Goal: Task Accomplishment & Management: Manage account settings

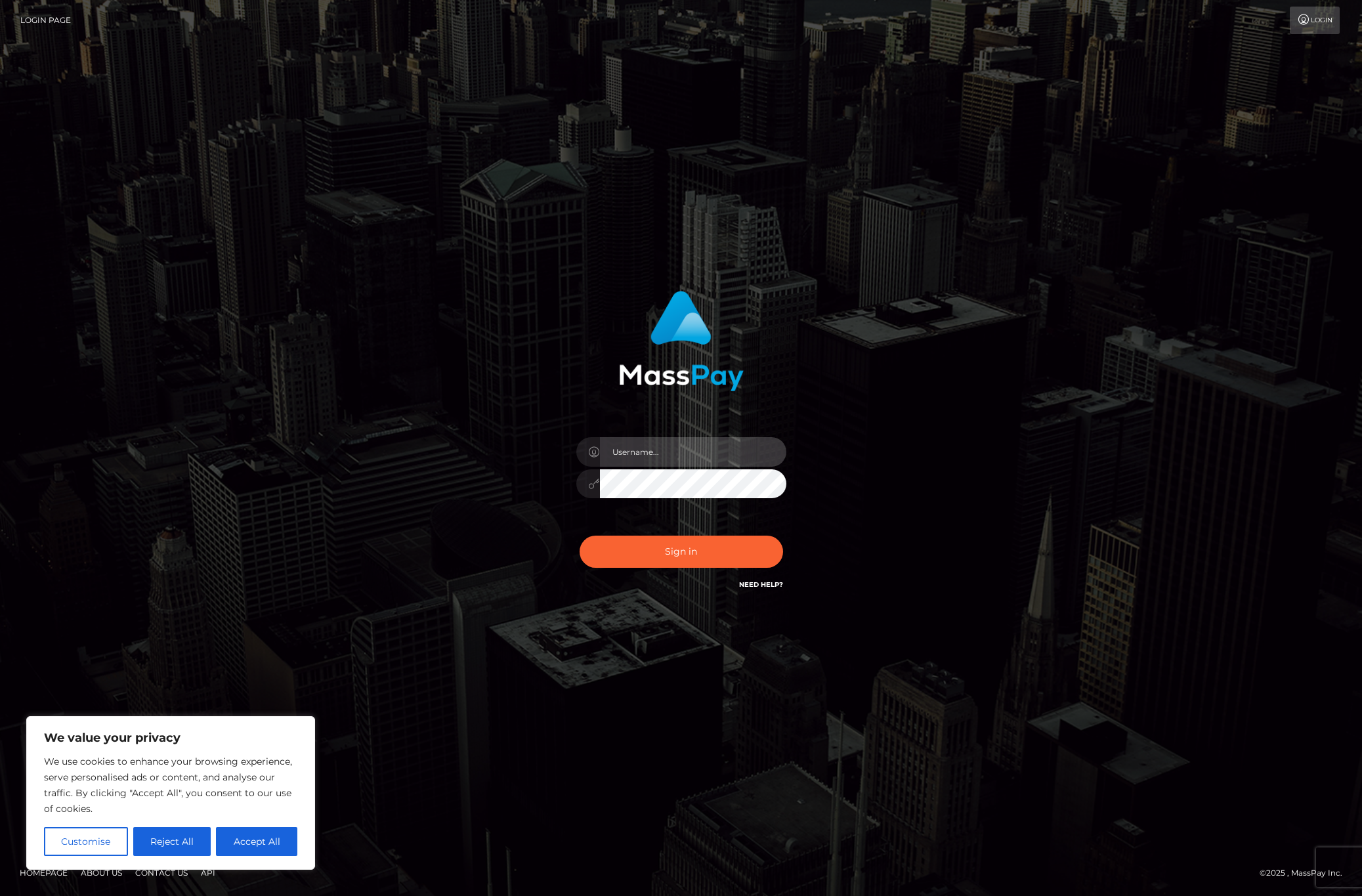
type input "alexism"
click at [637, 543] on button "Sign in" at bounding box center [681, 551] width 204 height 32
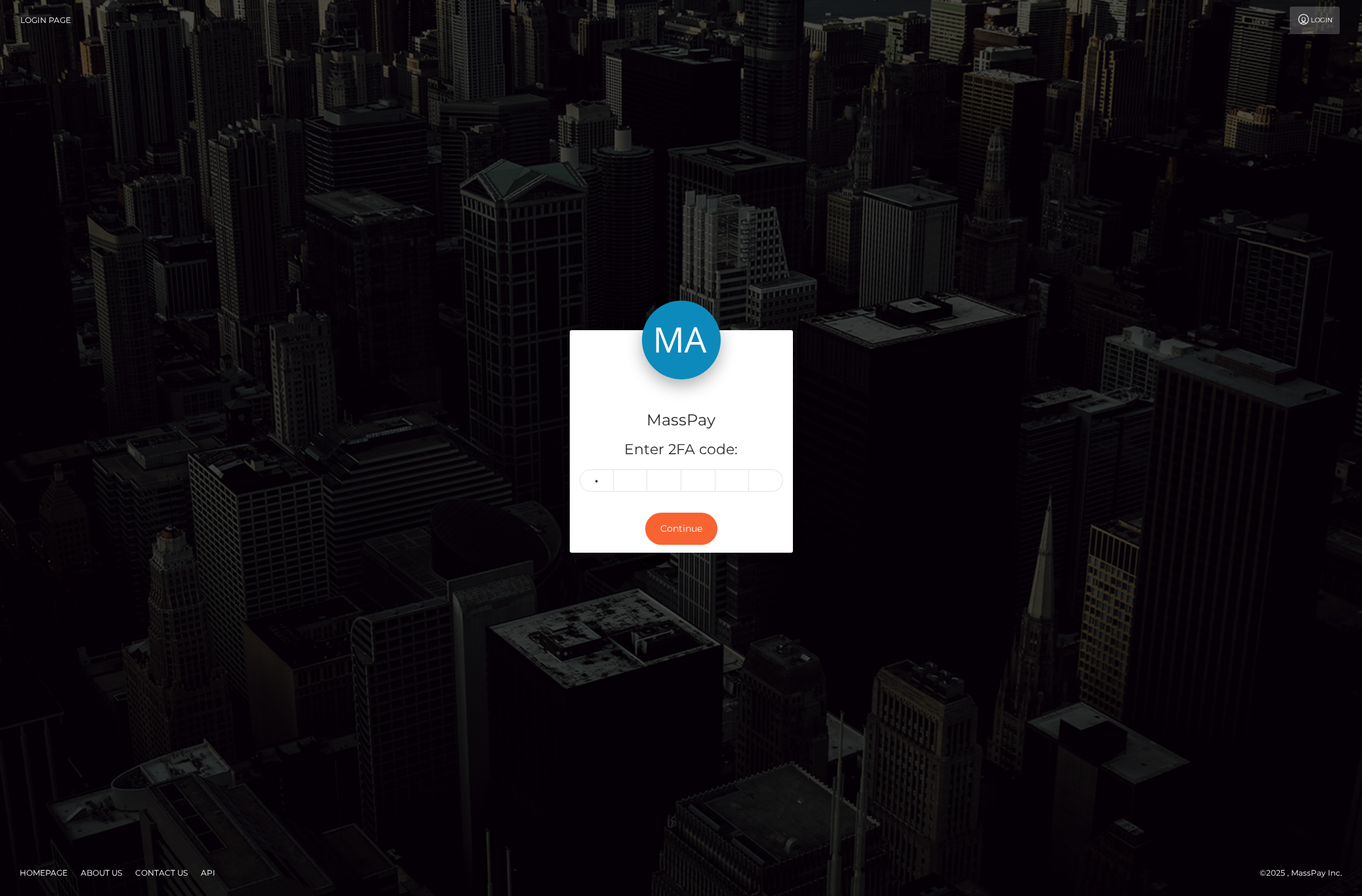
type input "4"
type input "6"
type input "9"
type input "6"
type input "1"
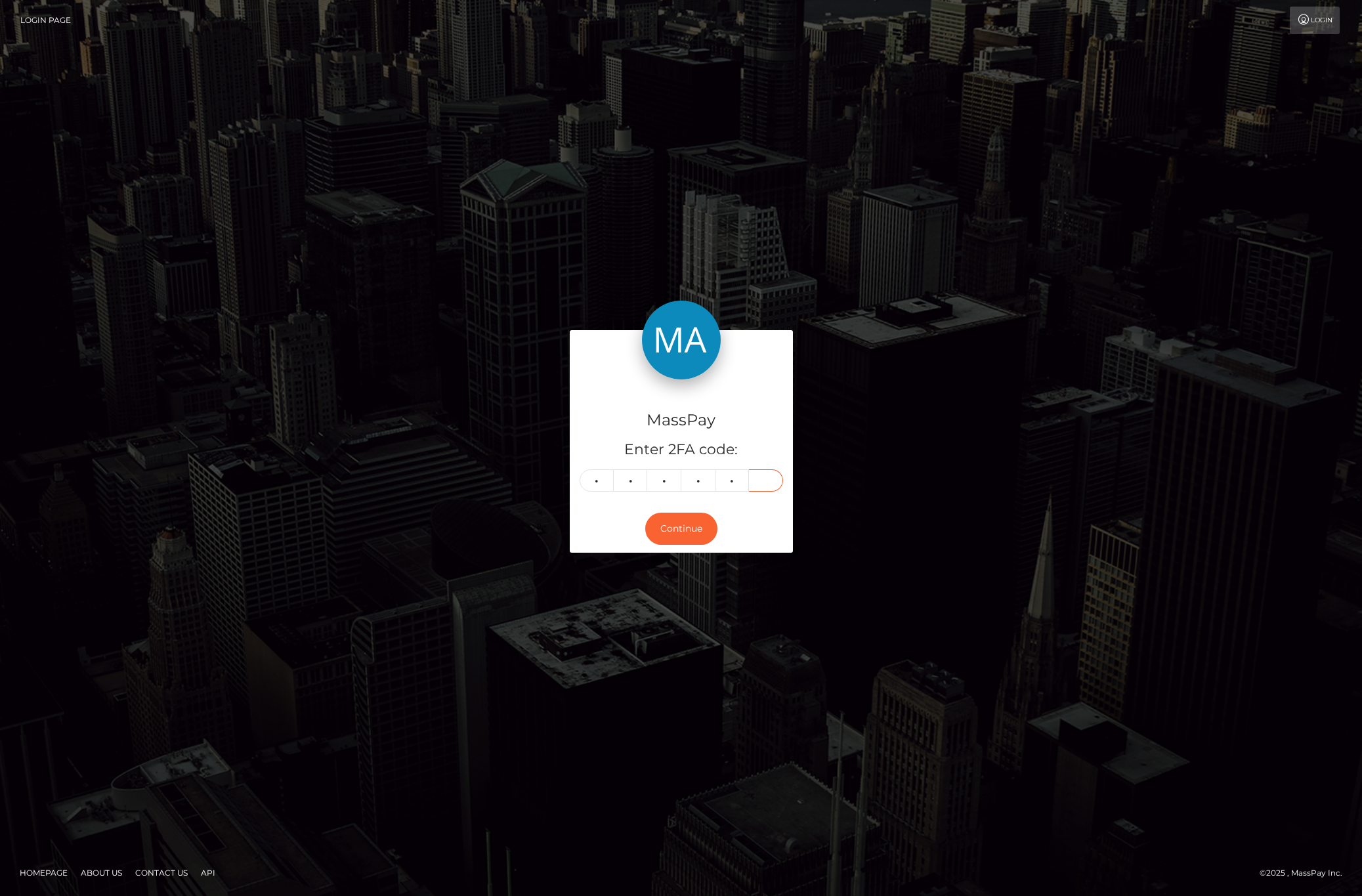
type input "5"
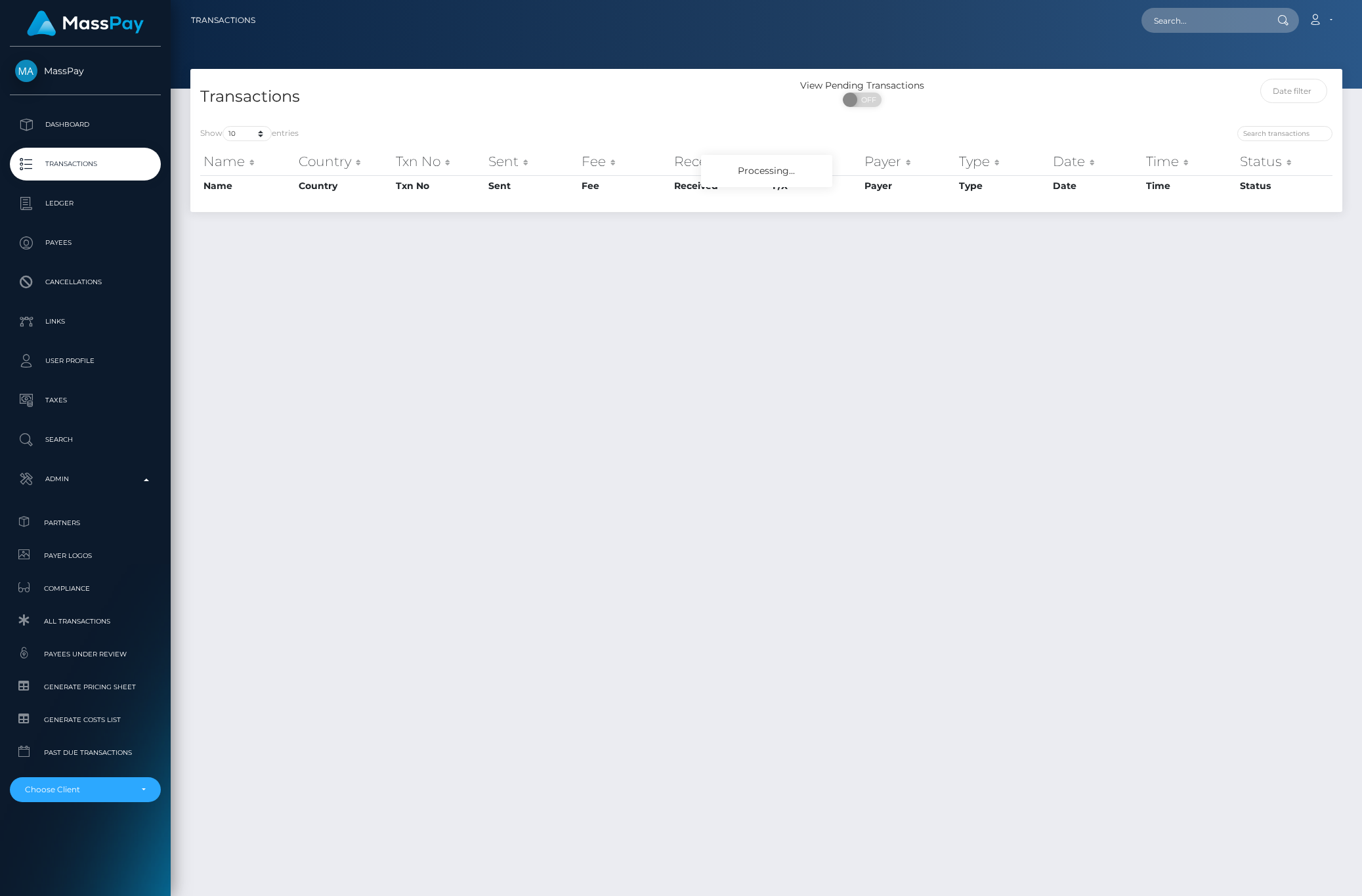
scroll to position [34, 0]
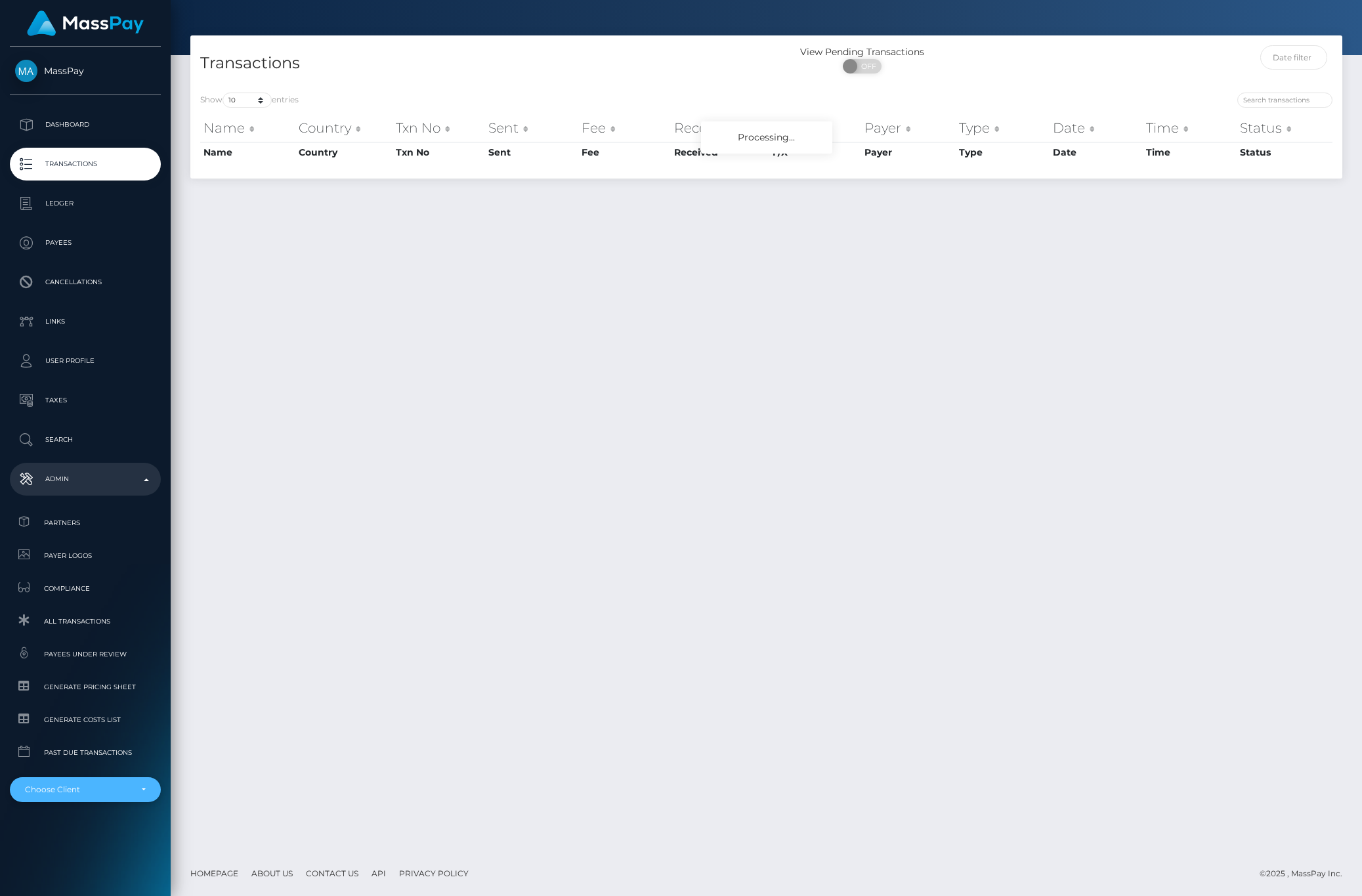
click at [56, 798] on div "Choose Client" at bounding box center [85, 789] width 151 height 25
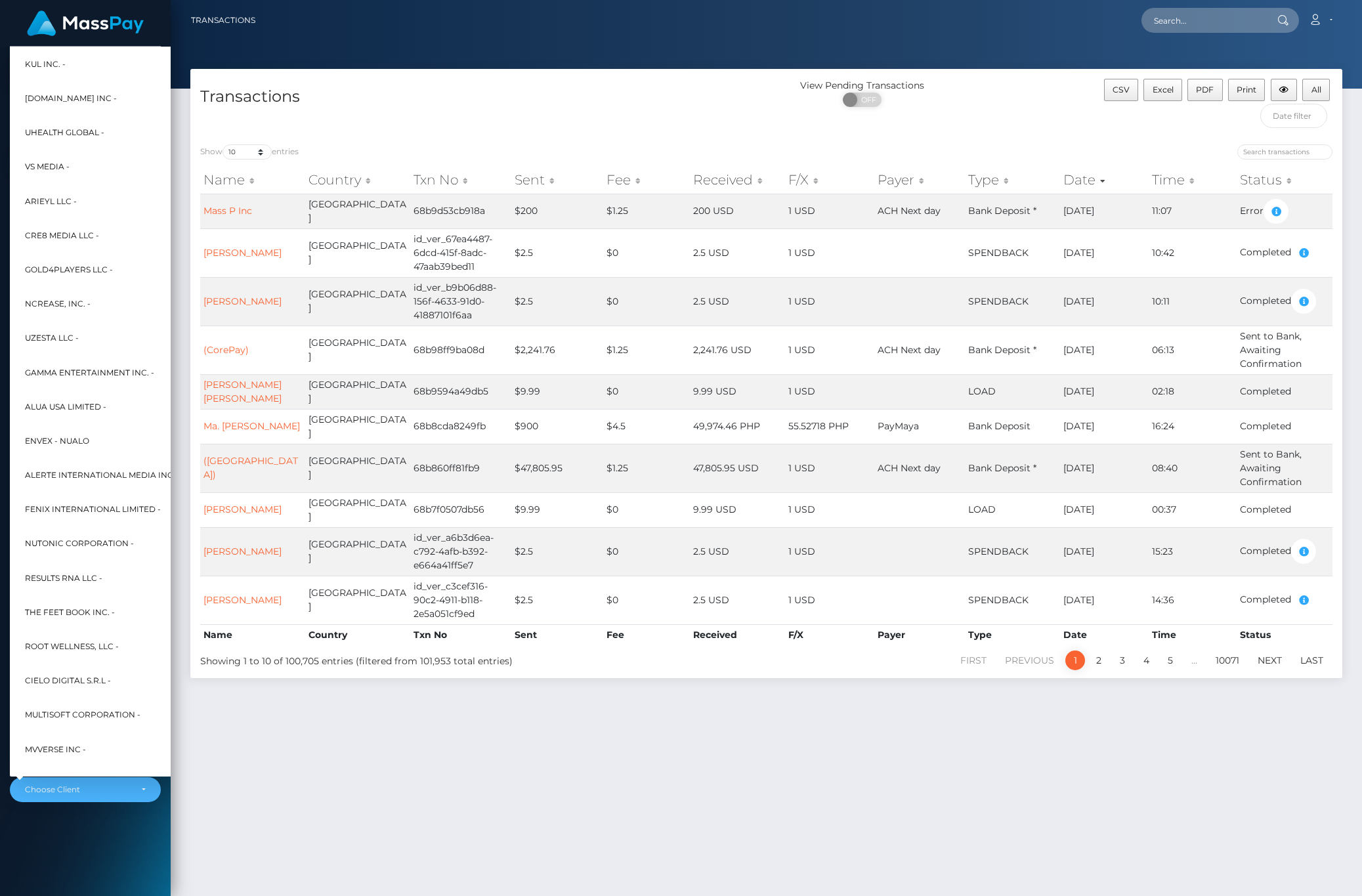
scroll to position [0, 0]
click at [170, 31] on div at bounding box center [85, 23] width 171 height 46
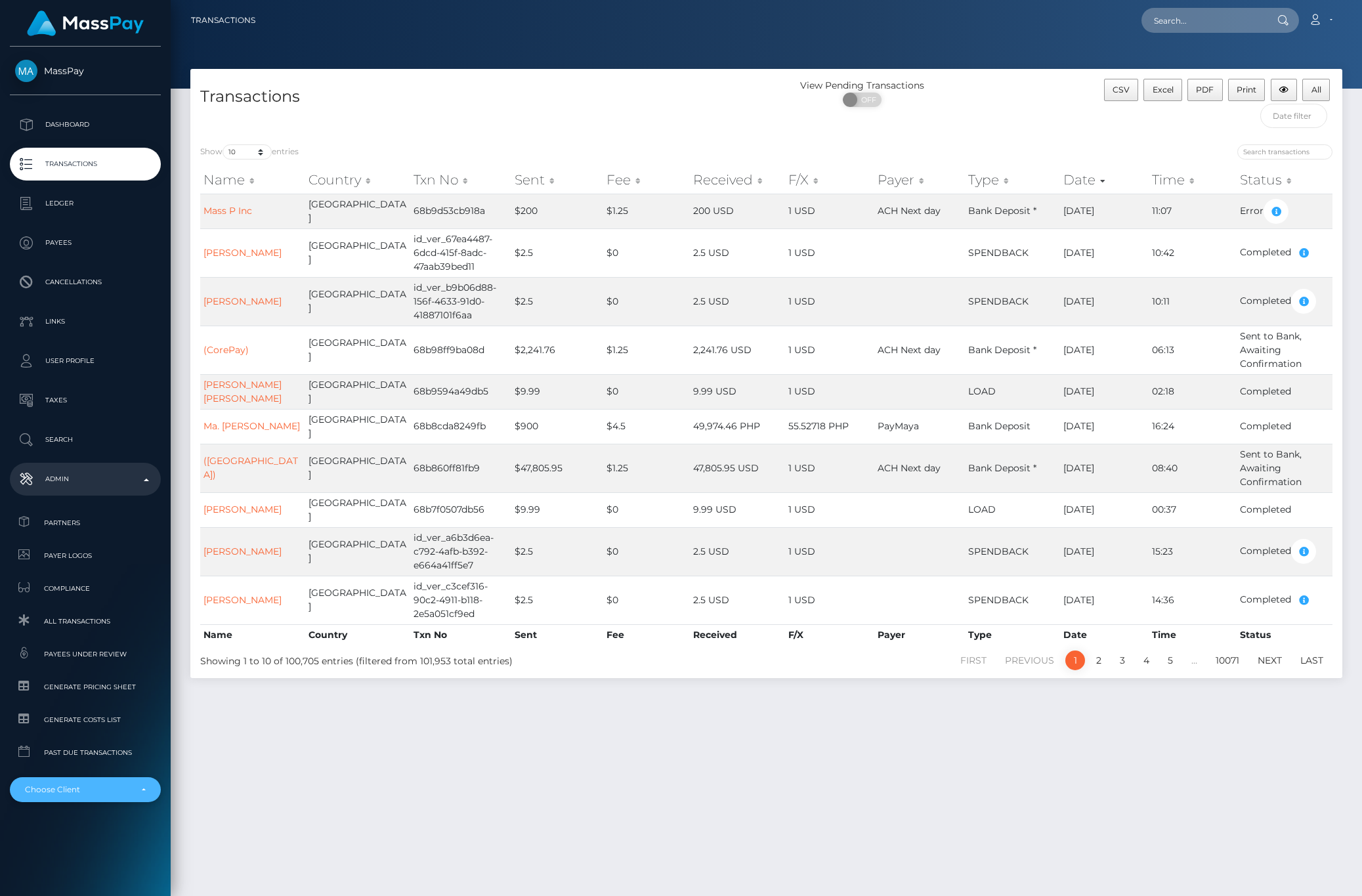
click at [116, 788] on div "Choose Client" at bounding box center [77, 789] width 106 height 11
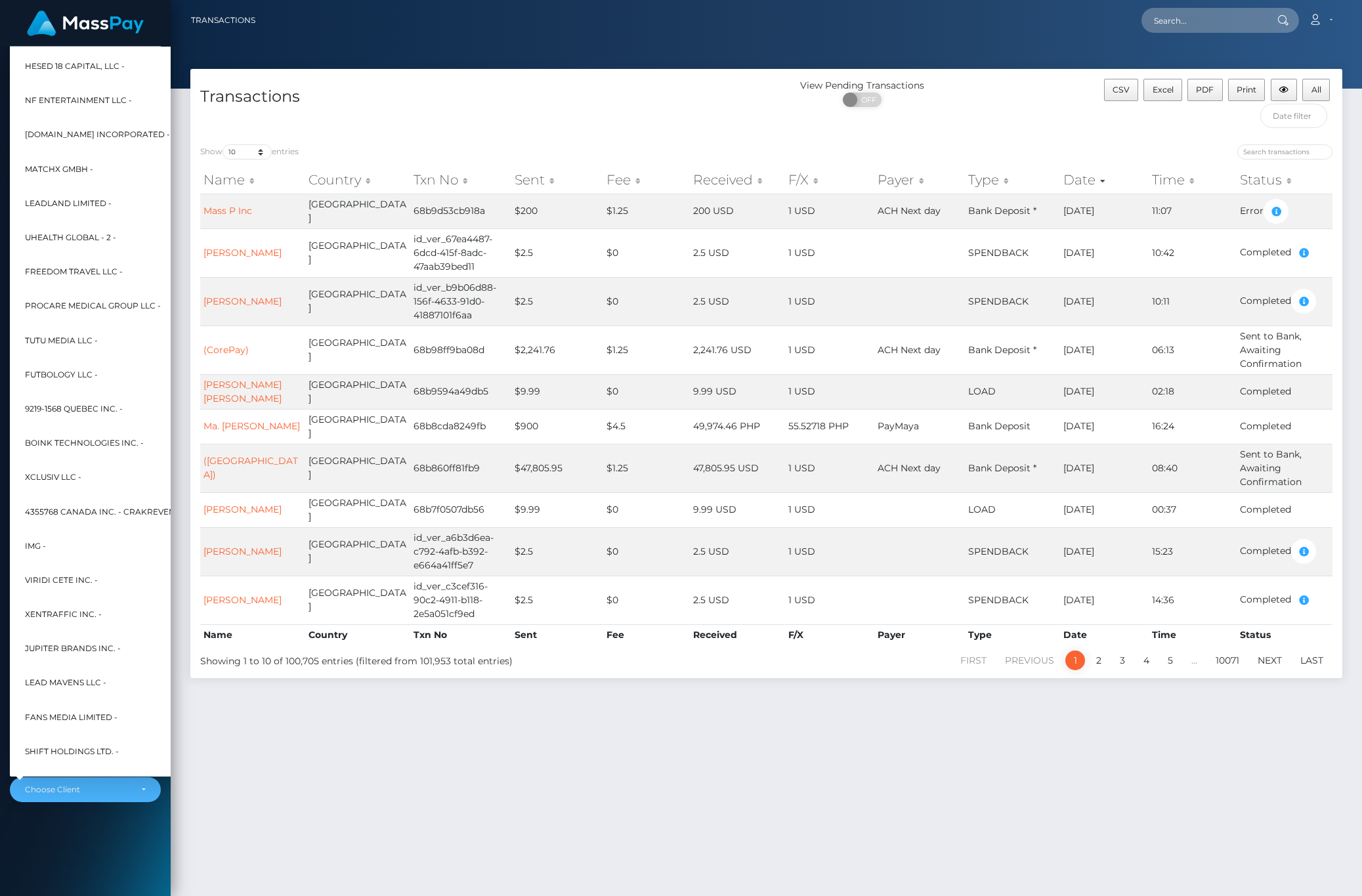
scroll to position [1932, 0]
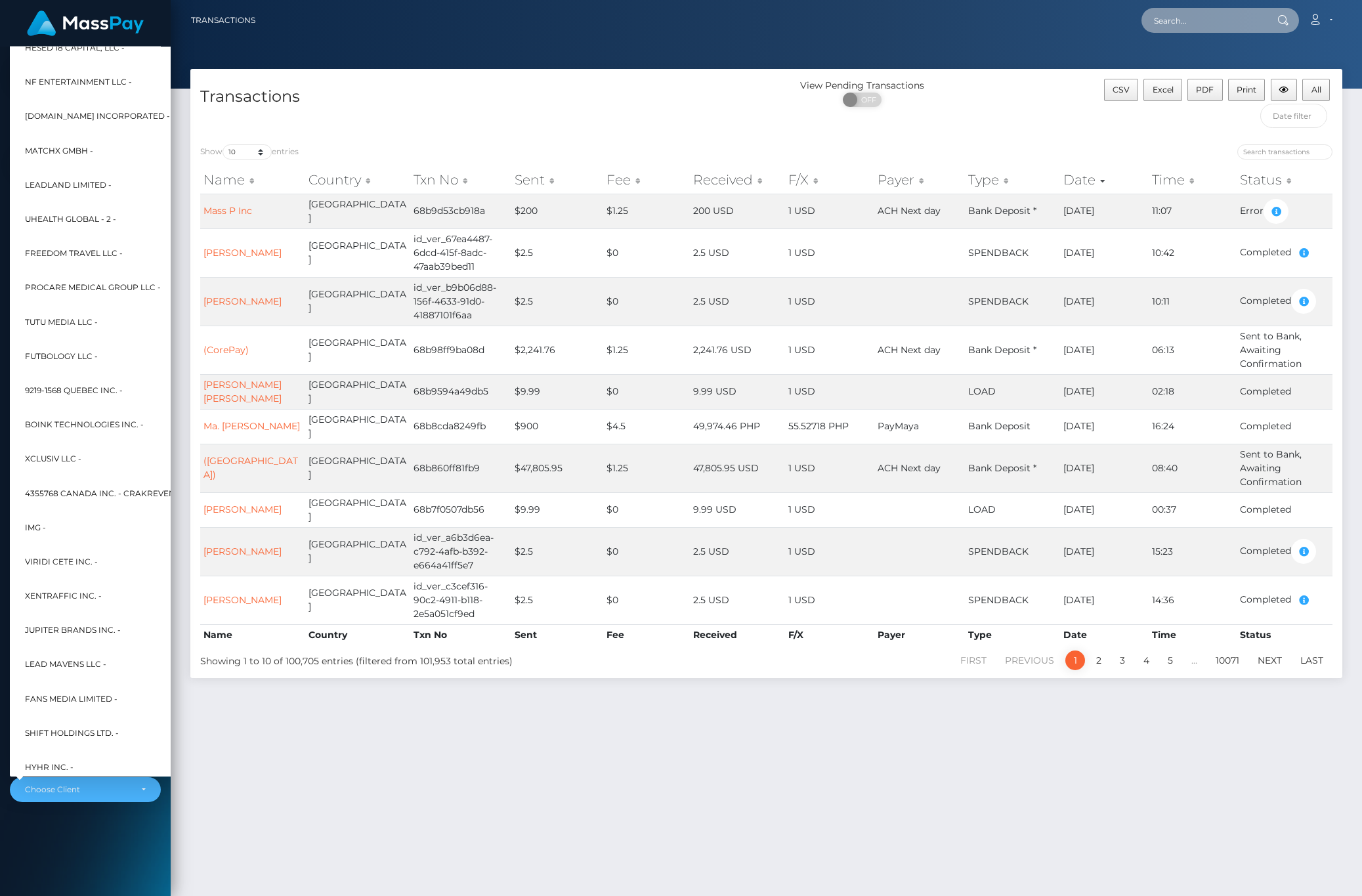
click at [1225, 23] on input "text" at bounding box center [1203, 20] width 124 height 25
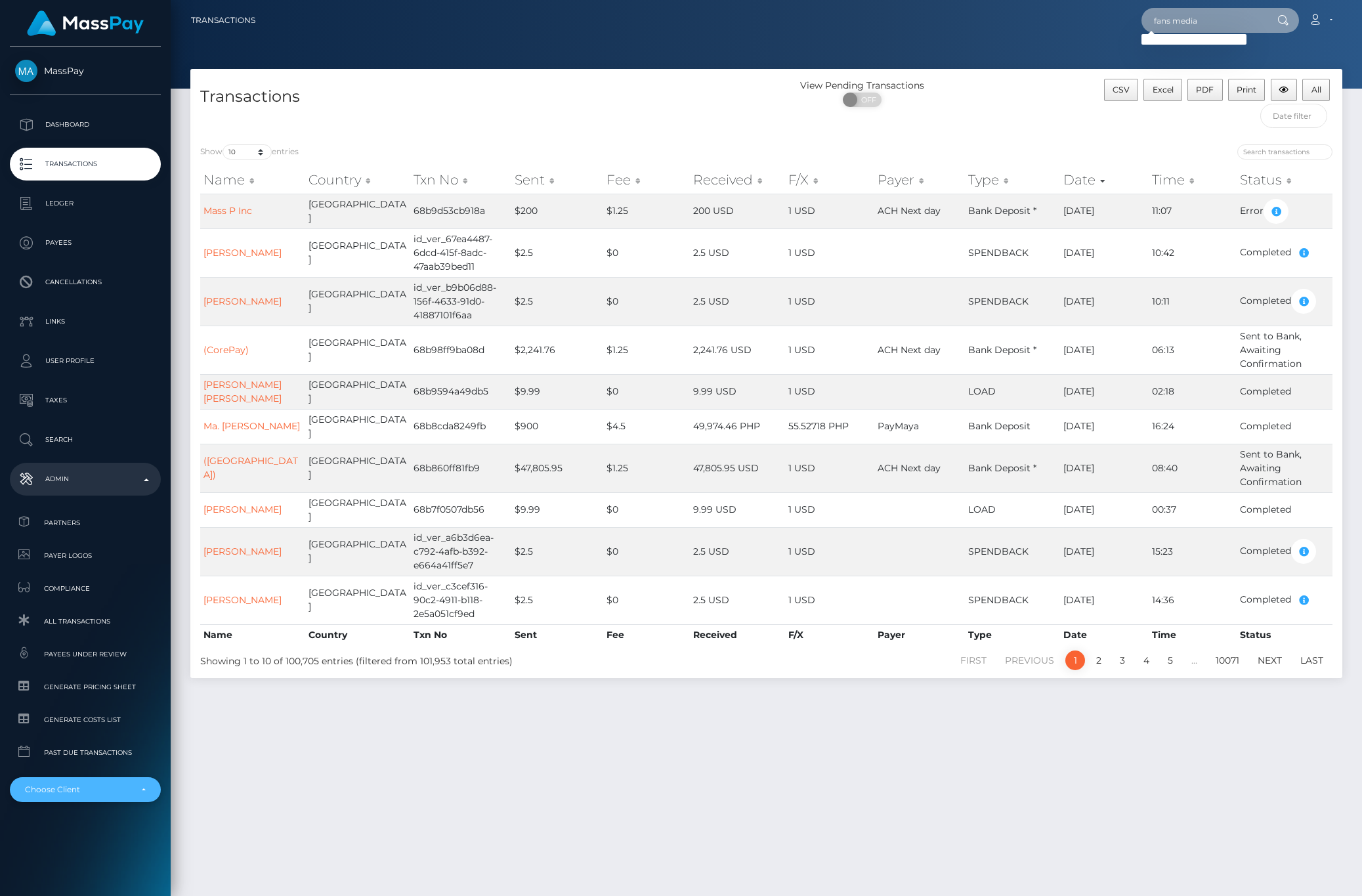
type input "fans media"
click at [107, 784] on div "Choose Client" at bounding box center [77, 789] width 106 height 11
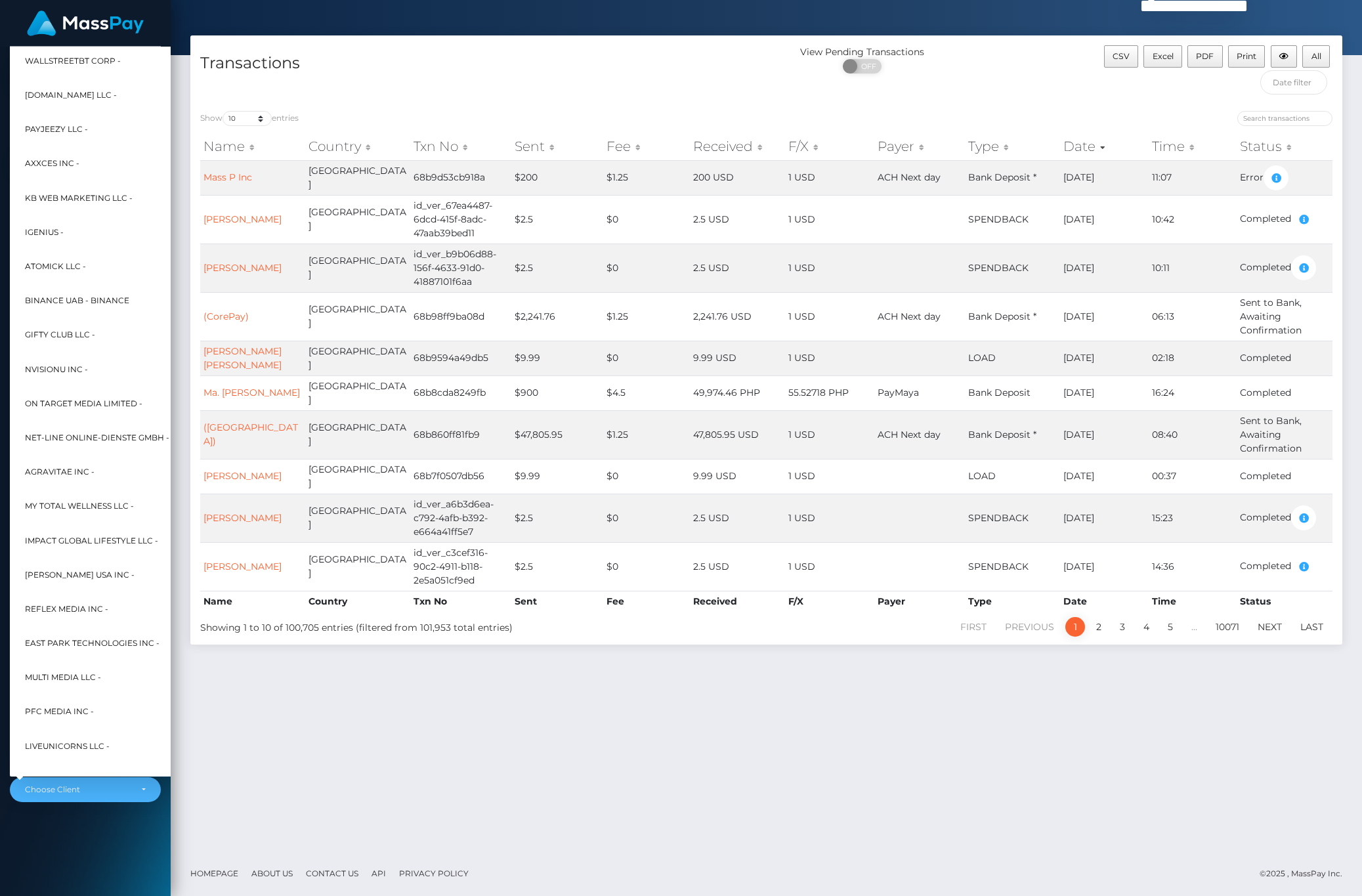
scroll to position [3519, 0]
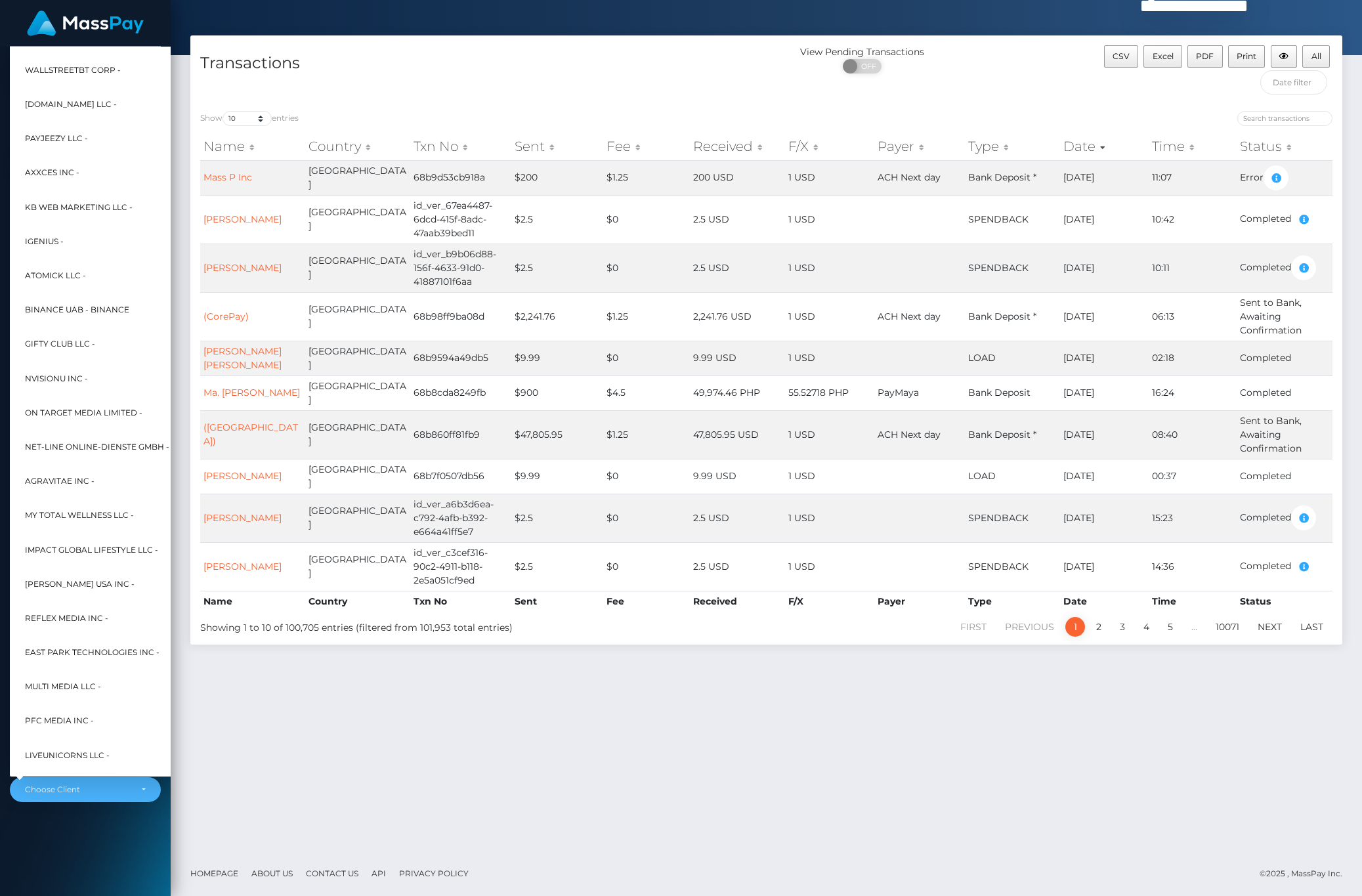
click at [78, 24] on img at bounding box center [84, 23] width 116 height 26
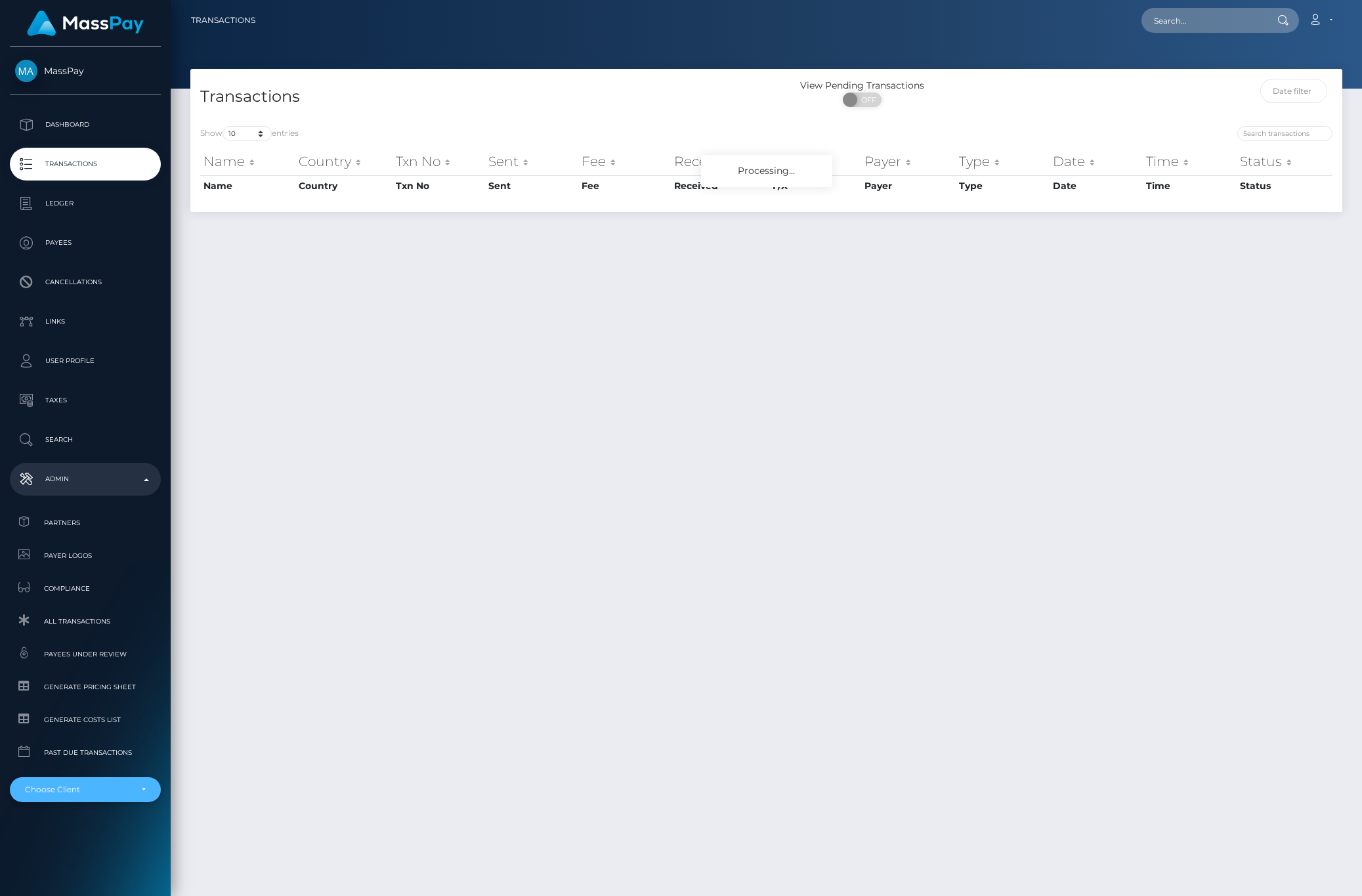
click at [74, 799] on div "Choose Client" at bounding box center [85, 789] width 151 height 25
click at [53, 783] on div "Choose Client" at bounding box center [85, 789] width 151 height 25
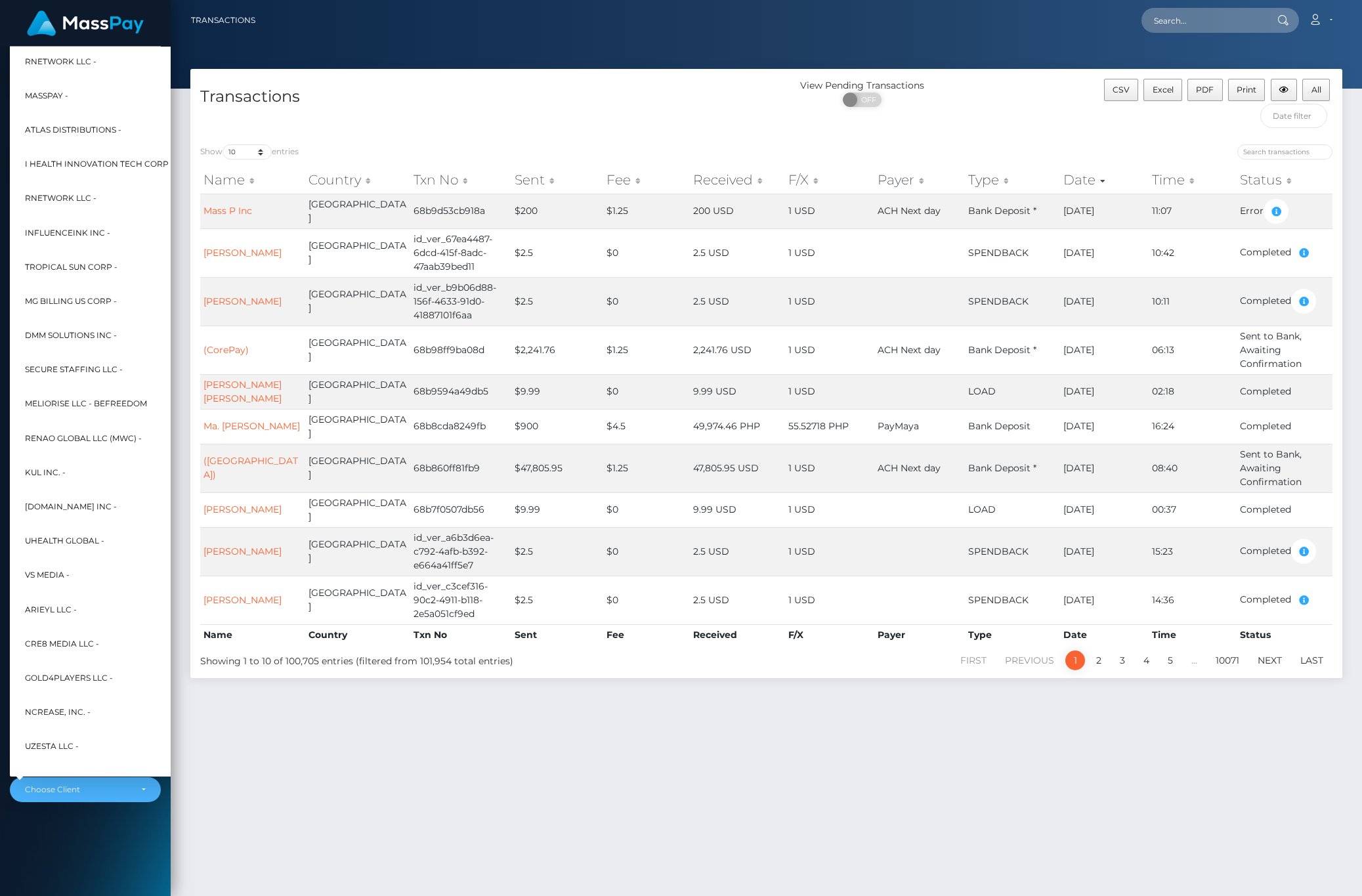
click at [59, 852] on div "MassPay Dashboard Transactions Ledger Payees Cancellations" at bounding box center [85, 469] width 171 height 846
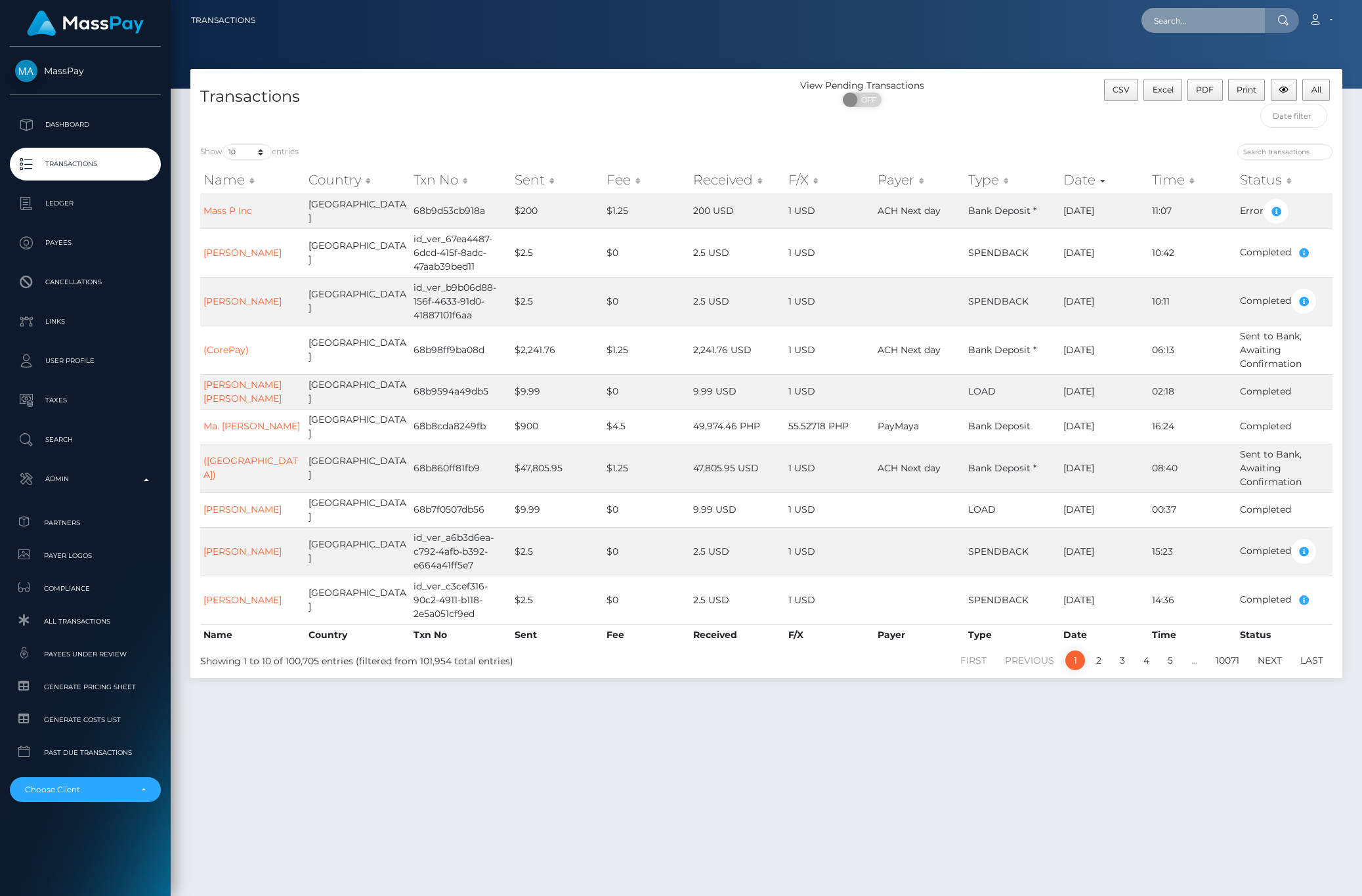
click at [1244, 14] on input "text" at bounding box center [1203, 20] width 124 height 25
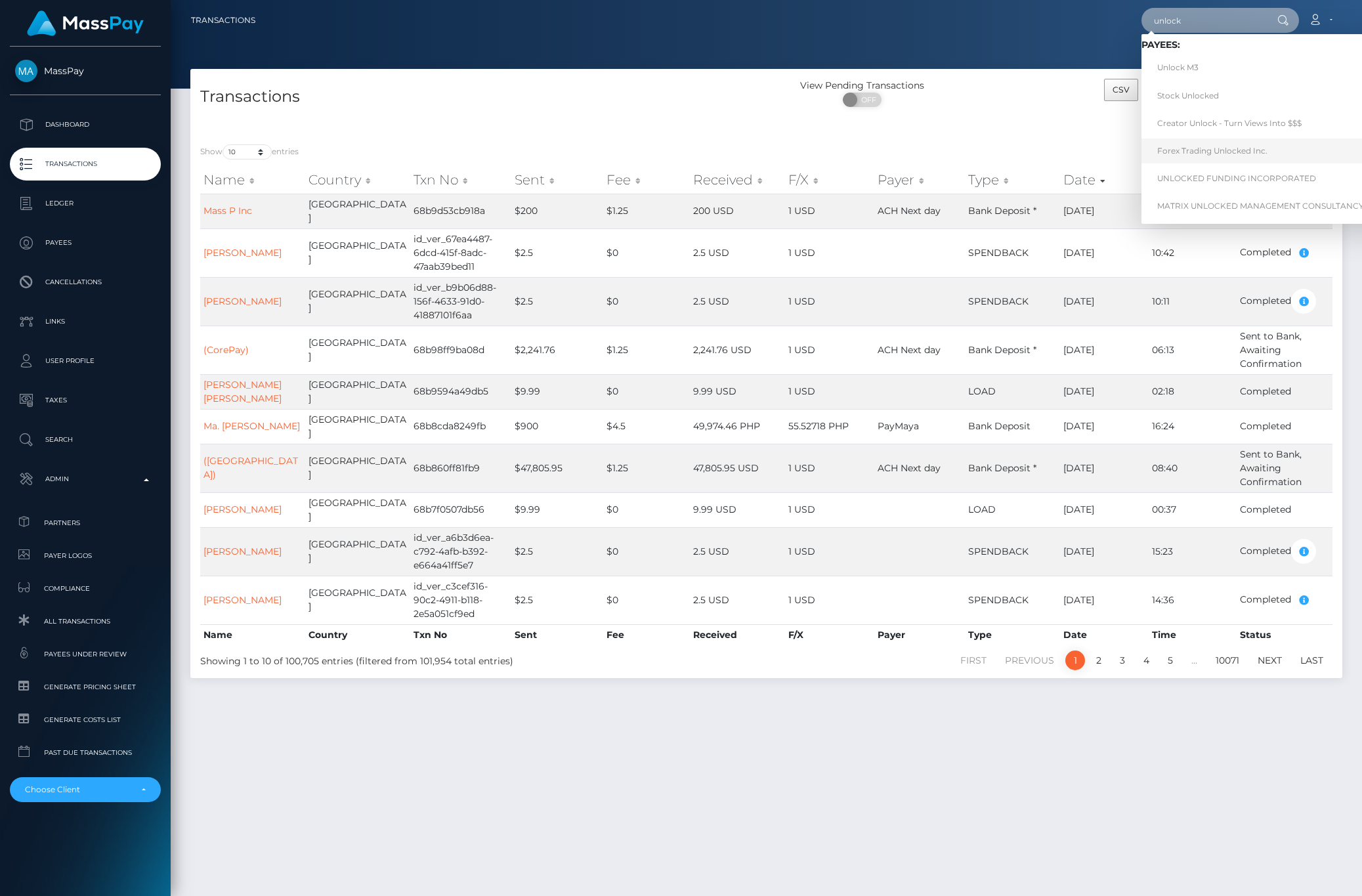
scroll to position [34, 0]
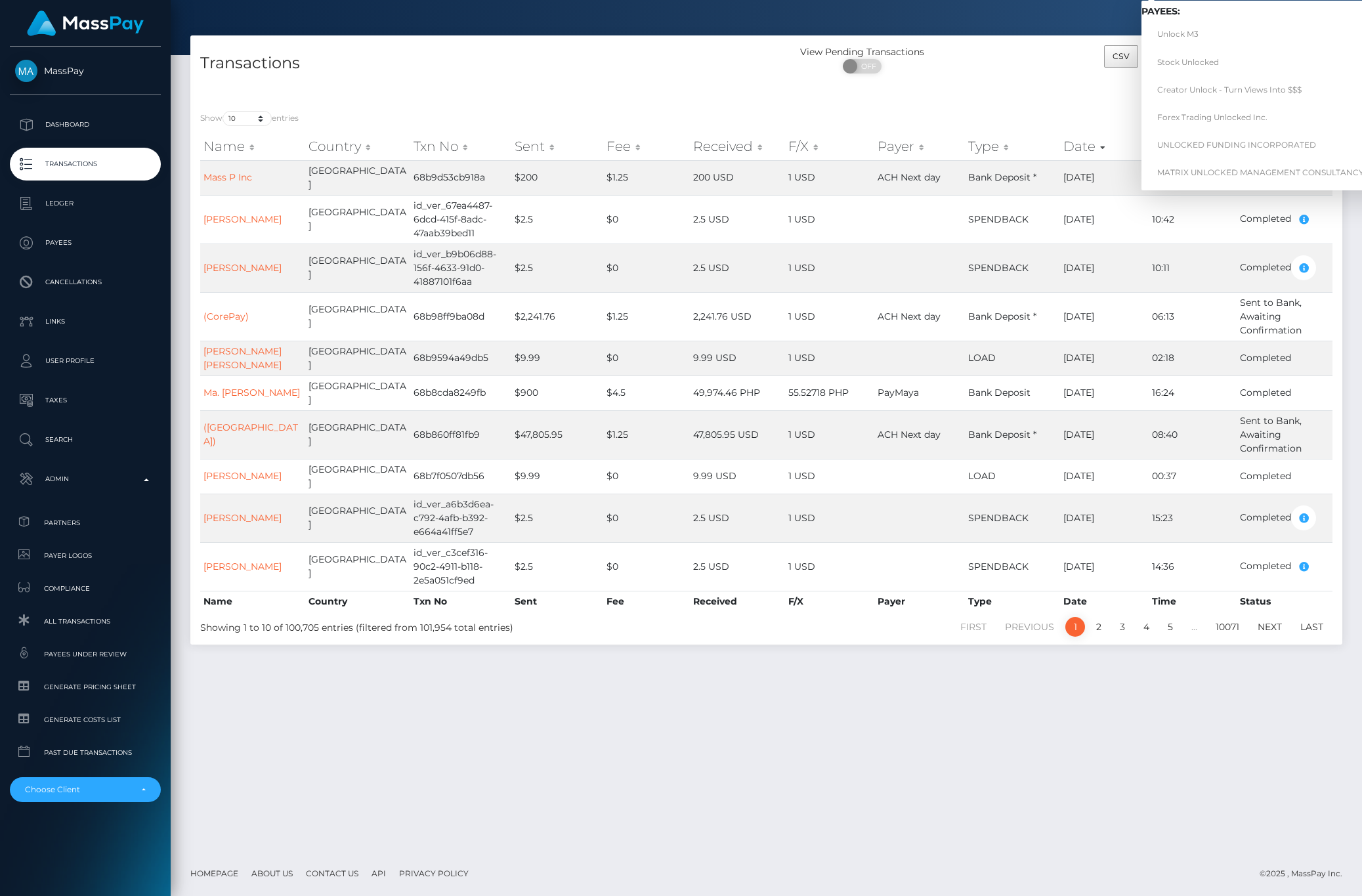
type input "unlock"
click at [1095, 49] on div "CSV Excel PDF Print All" at bounding box center [1198, 73] width 288 height 56
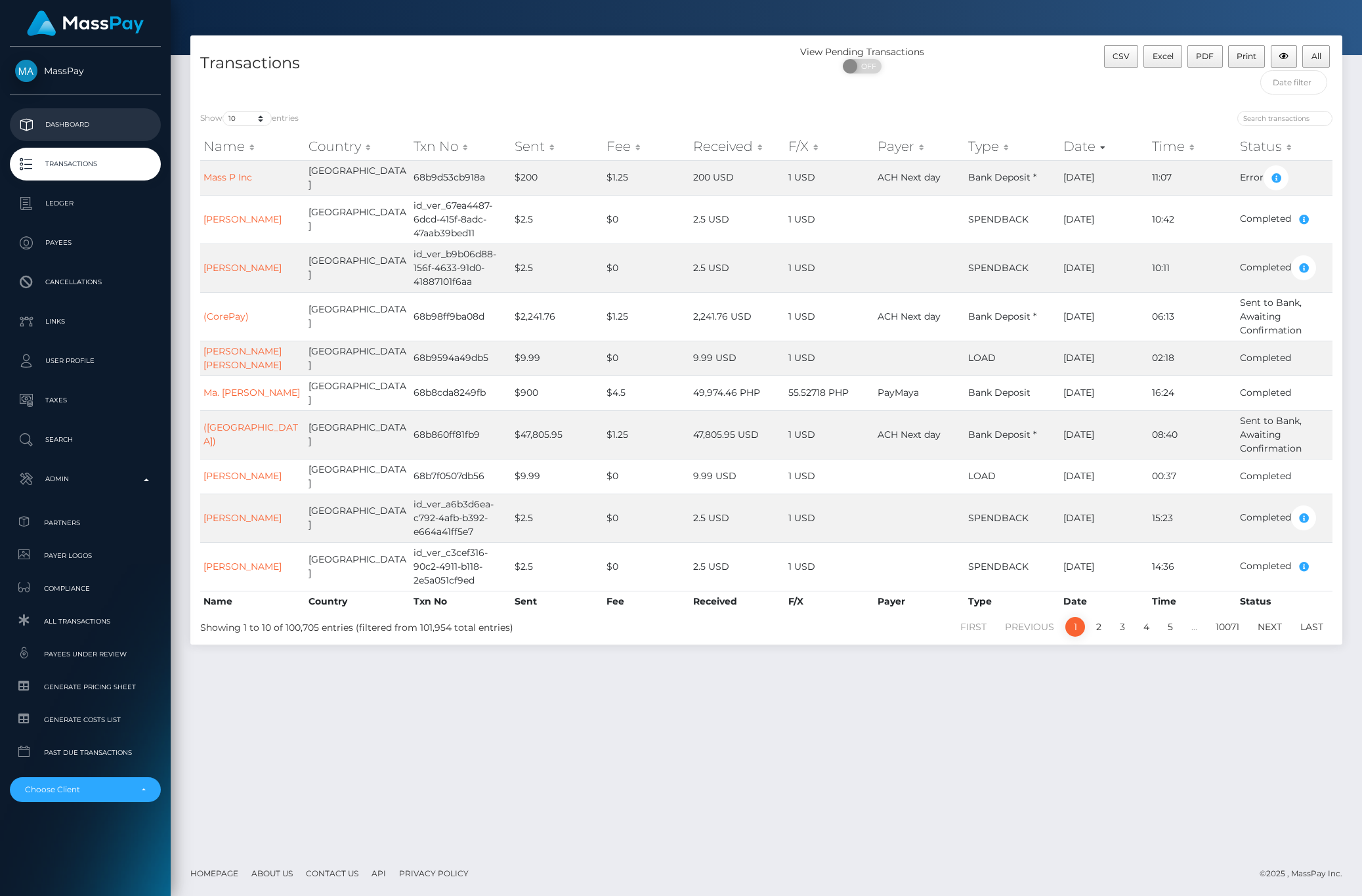
click at [126, 124] on p "Dashboard" at bounding box center [85, 124] width 140 height 20
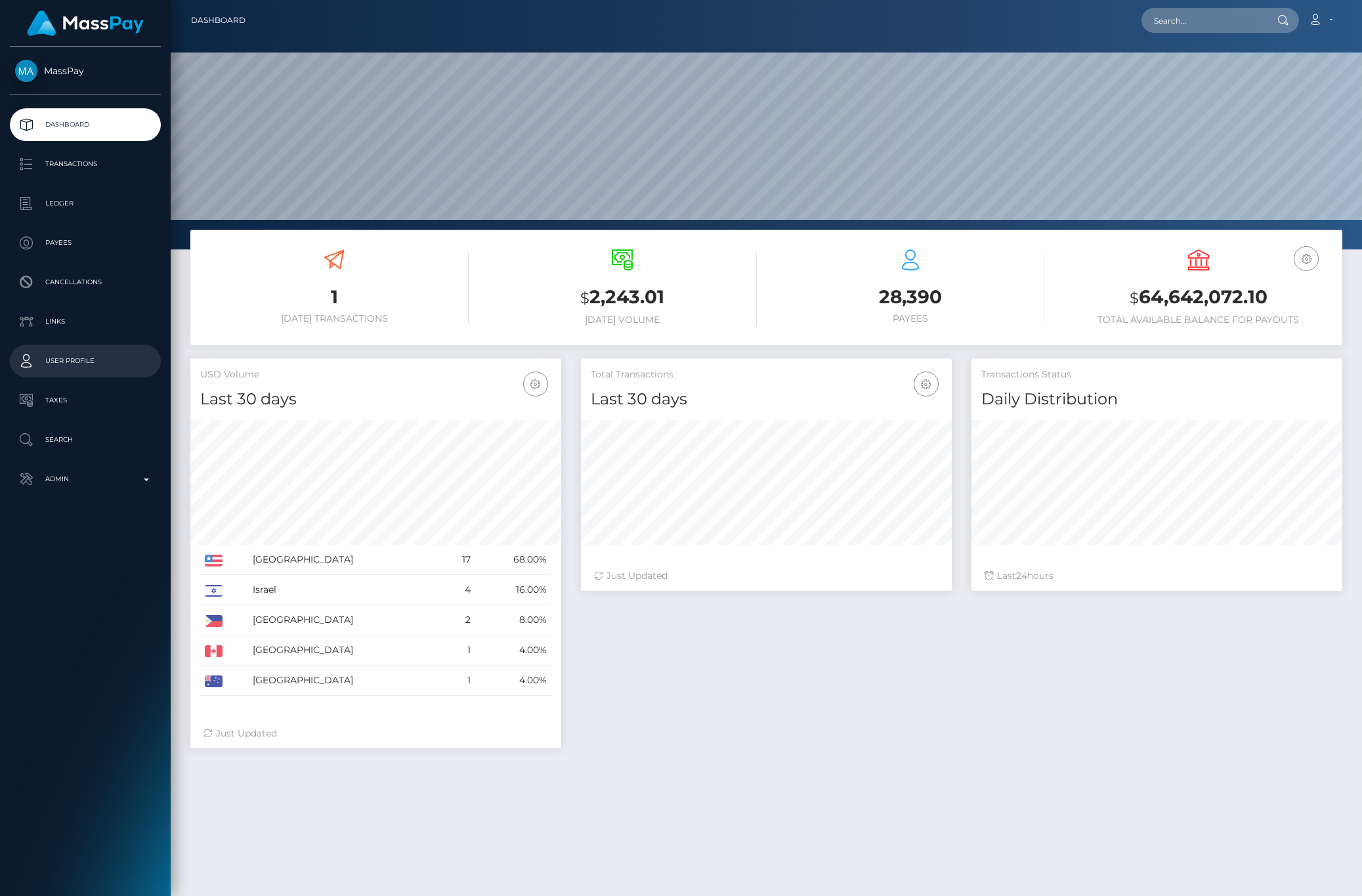
scroll to position [232, 371]
click at [80, 153] on link "Transactions" at bounding box center [85, 164] width 151 height 33
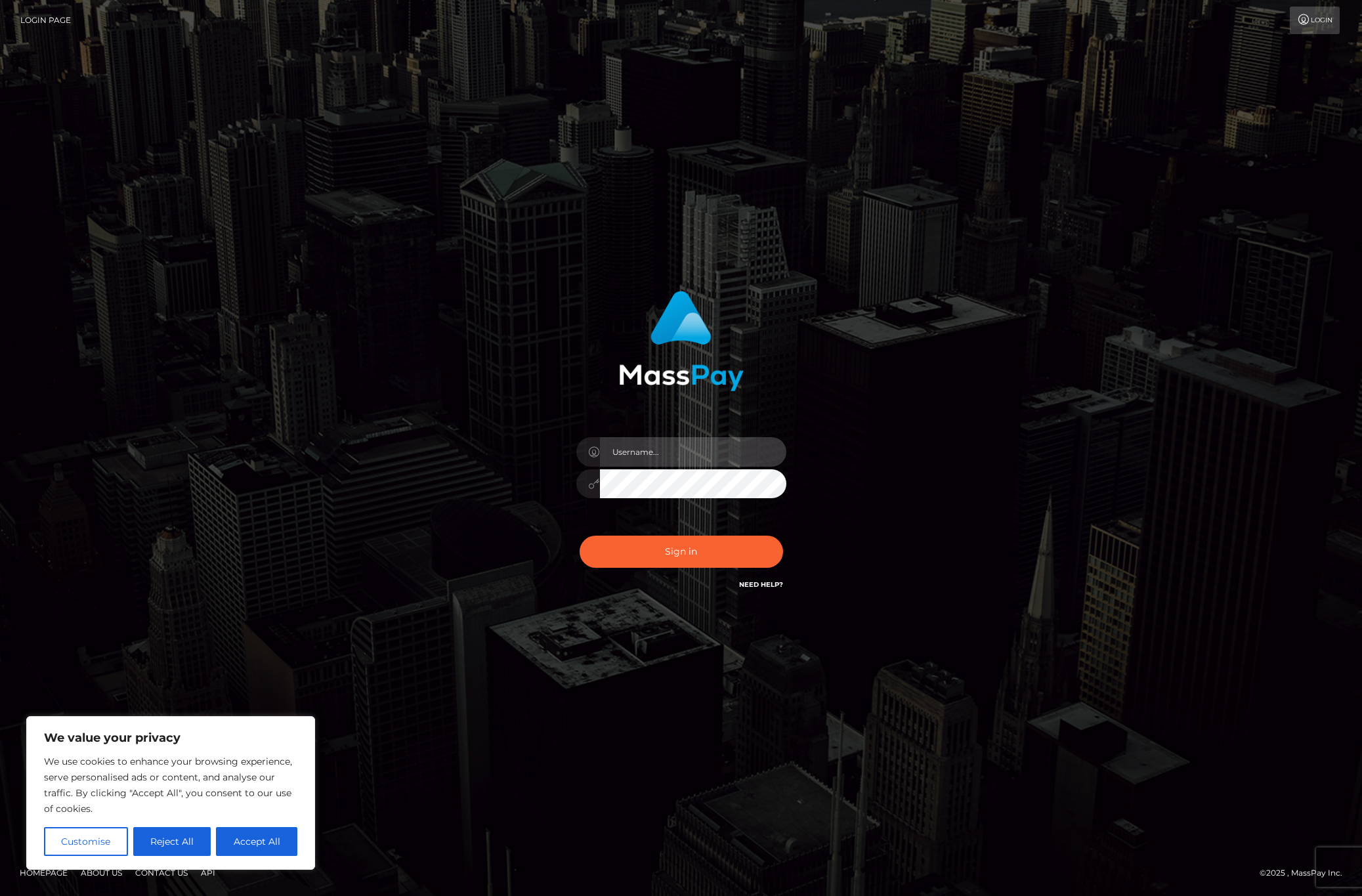
type input "alexism"
click at [688, 552] on button "Sign in" at bounding box center [681, 551] width 204 height 32
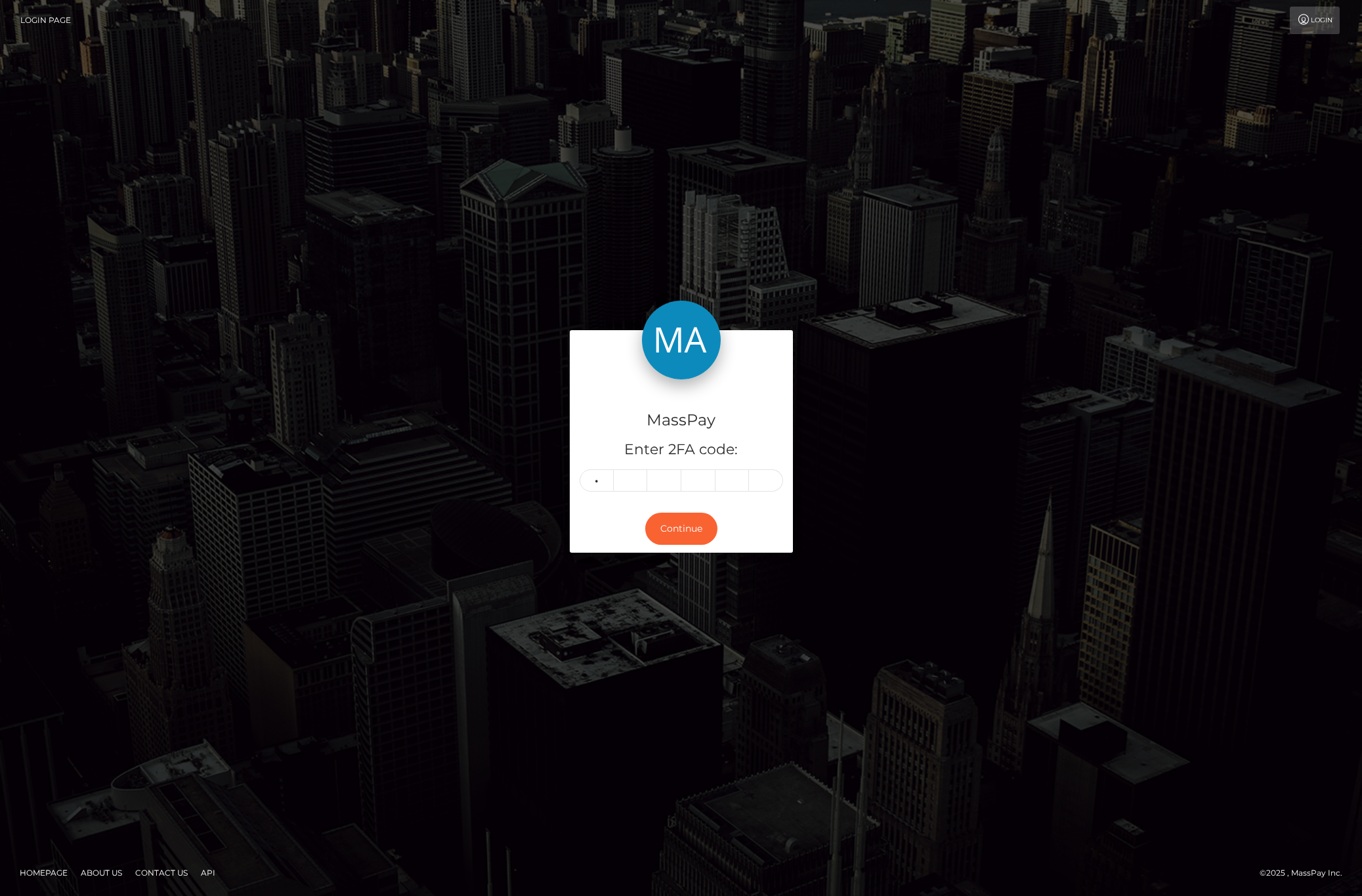
type input "9"
type input "2"
type input "5"
type input "7"
type input "1"
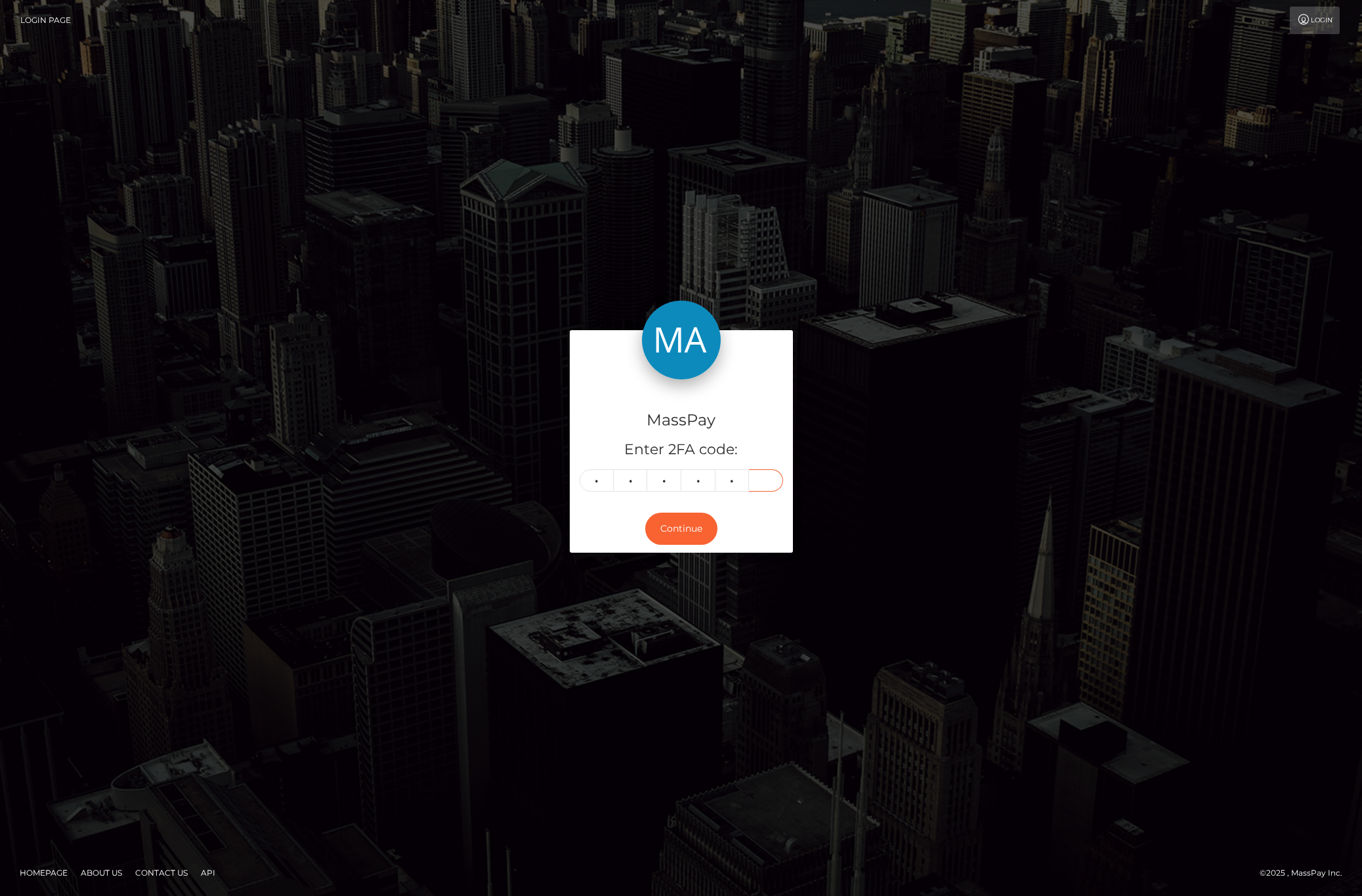
type input "4"
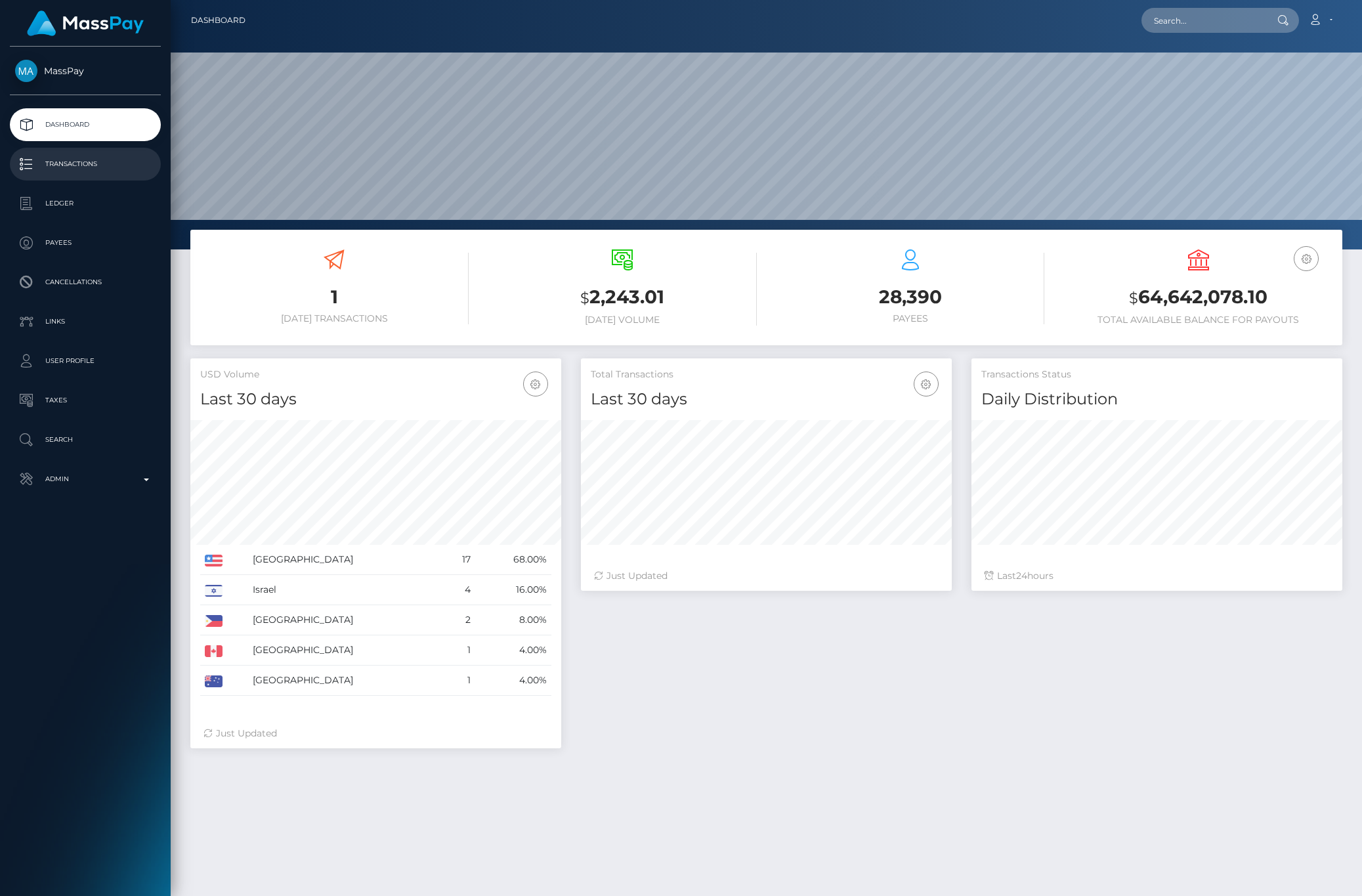
scroll to position [232, 371]
click at [101, 161] on p "Transactions" at bounding box center [85, 164] width 140 height 20
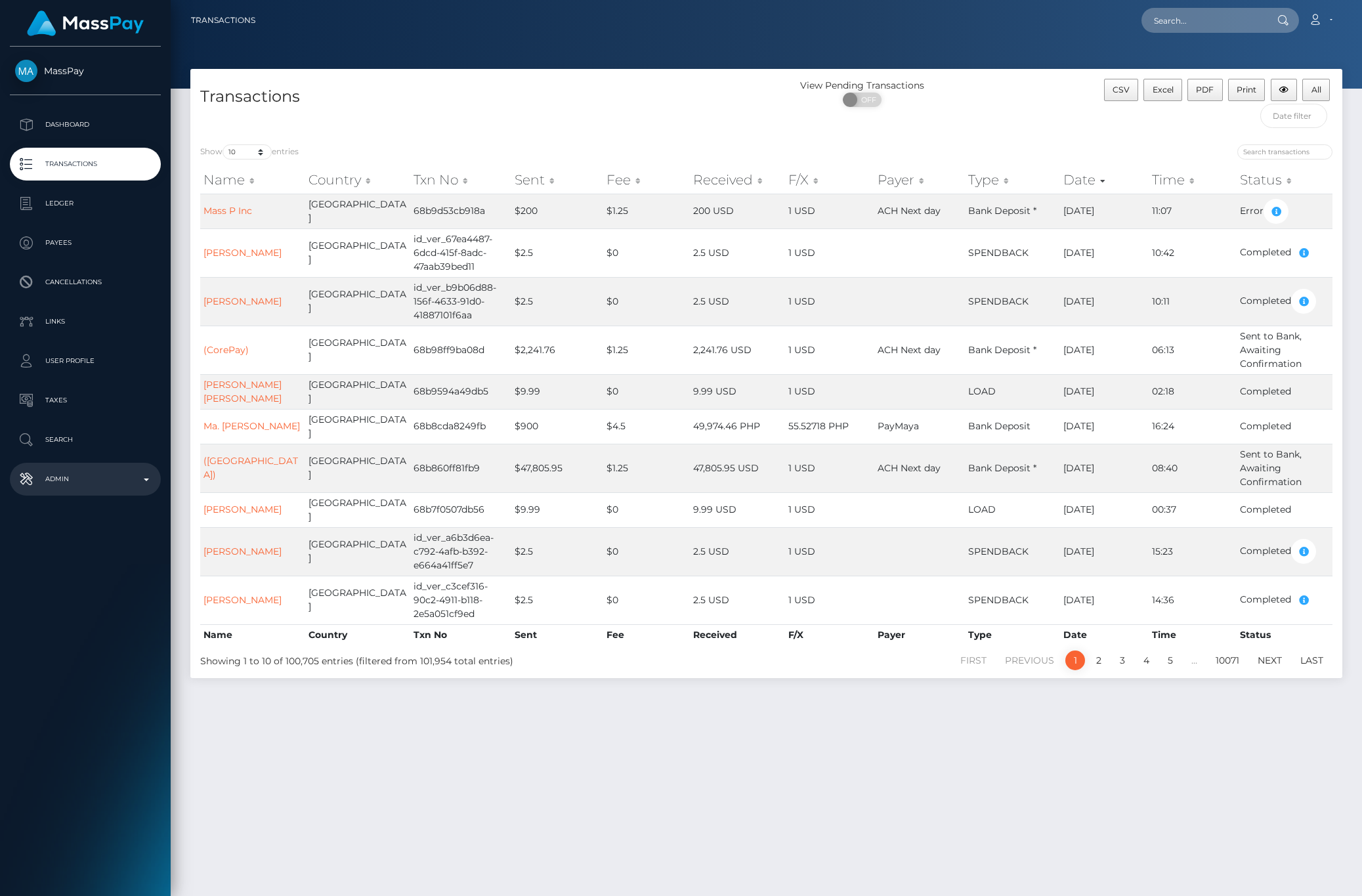
click at [71, 474] on p "Admin" at bounding box center [85, 479] width 140 height 20
click at [89, 781] on div "Choose Client" at bounding box center [85, 789] width 151 height 25
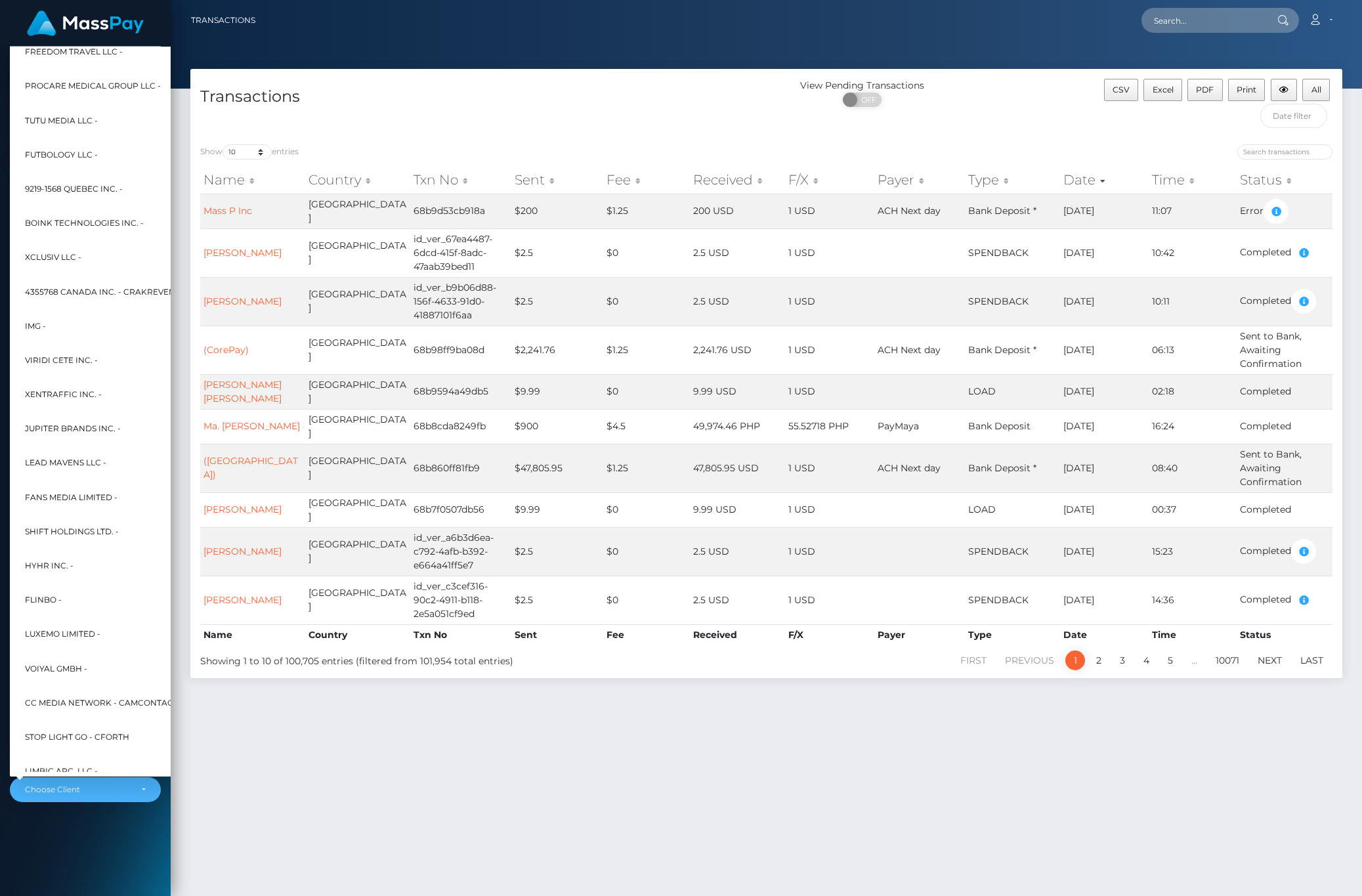
scroll to position [2135, 0]
click at [44, 497] on span "Fans Media Limited -" at bounding box center [71, 495] width 92 height 17
select select "79"
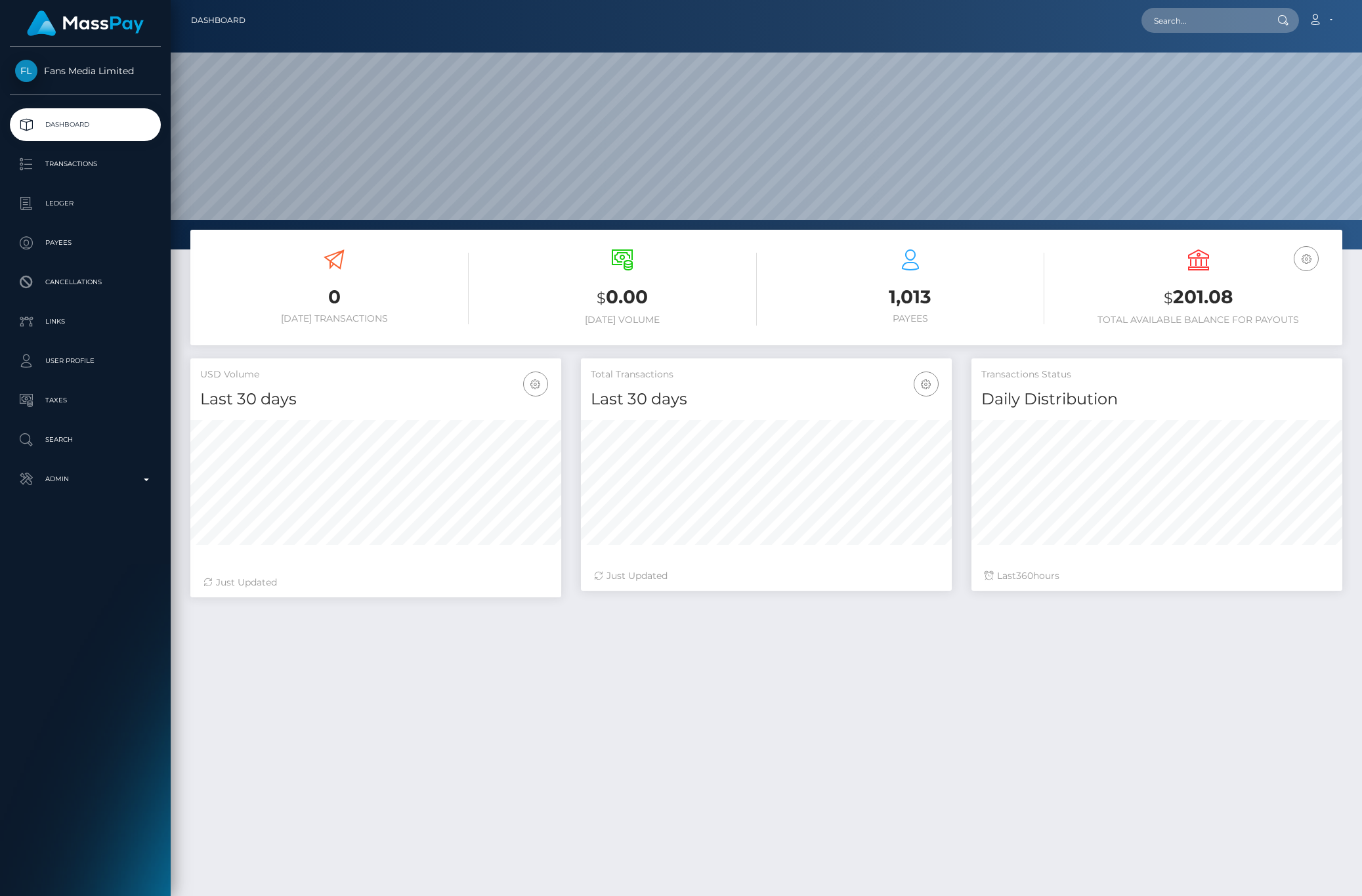
scroll to position [232, 371]
click at [102, 161] on p "Transactions" at bounding box center [85, 164] width 140 height 20
